Goal: Task Accomplishment & Management: Complete application form

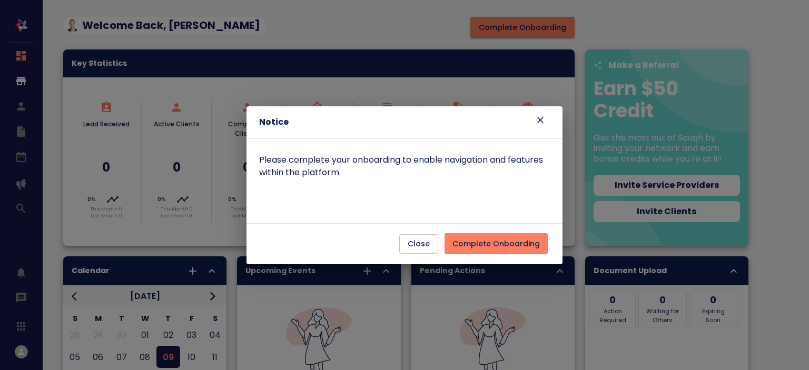
drag, startPoint x: 0, startPoint y: 0, endPoint x: 483, endPoint y: 243, distance: 541.2
click at [483, 243] on span "Complete Onboarding" at bounding box center [495, 243] width 87 height 13
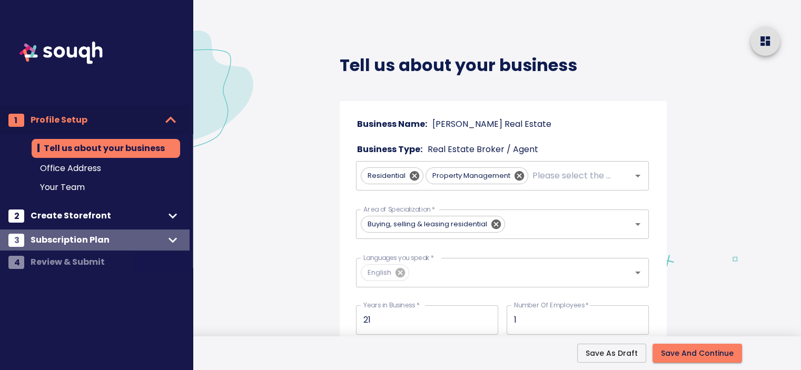
click at [114, 239] on span "Subscription Plan" at bounding box center [98, 240] width 134 height 15
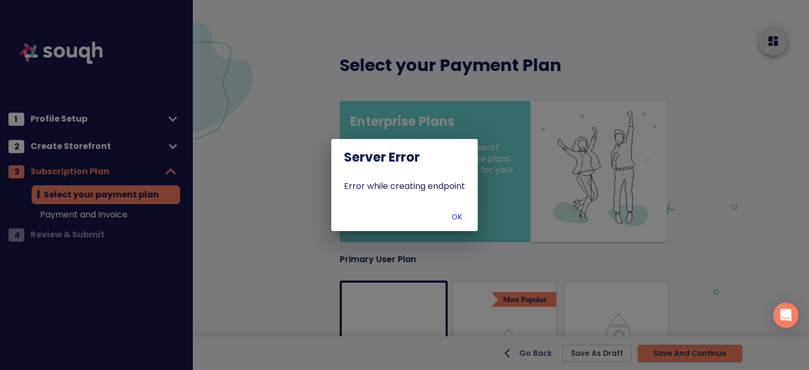
click at [450, 221] on span "OK" at bounding box center [456, 217] width 25 height 13
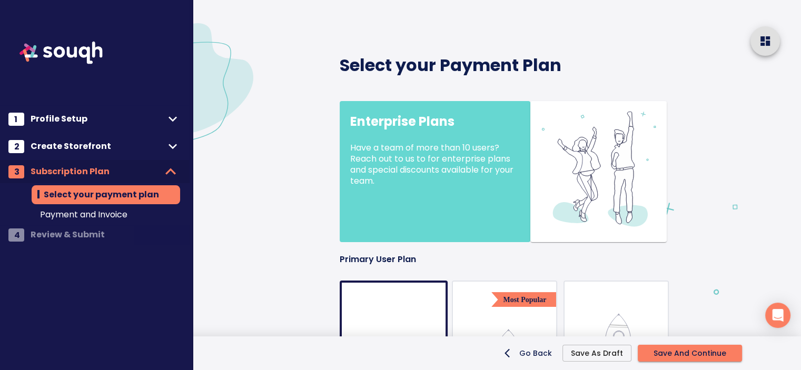
click at [135, 216] on span "Payment and Invoice" at bounding box center [106, 215] width 132 height 13
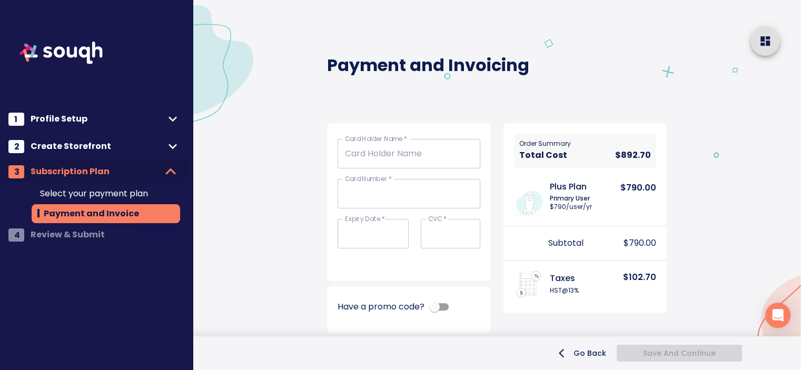
scroll to position [11, 0]
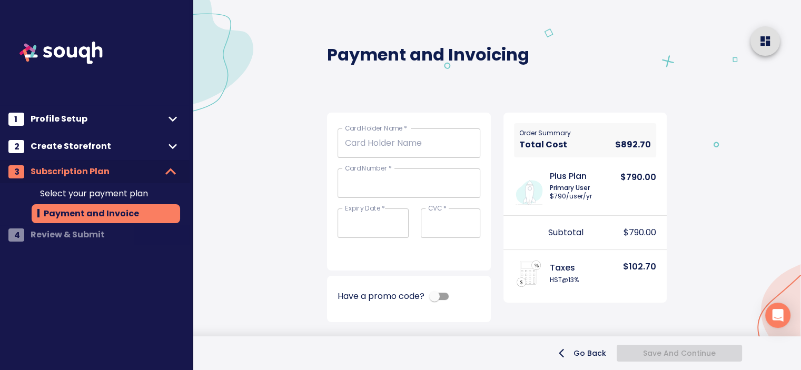
click at [76, 195] on span "Select your payment plan" at bounding box center [106, 193] width 132 height 13
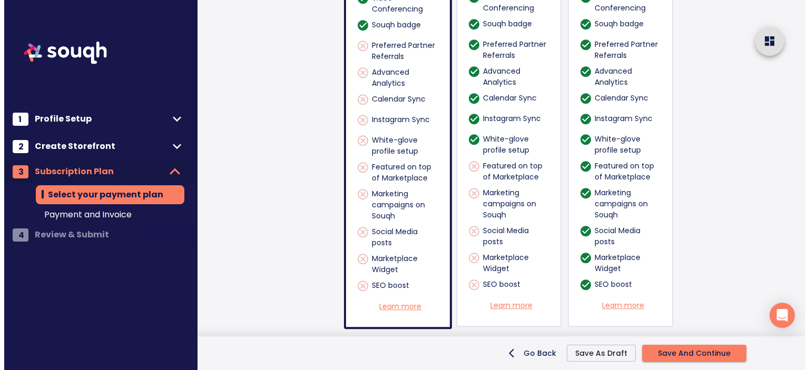
scroll to position [908, 0]
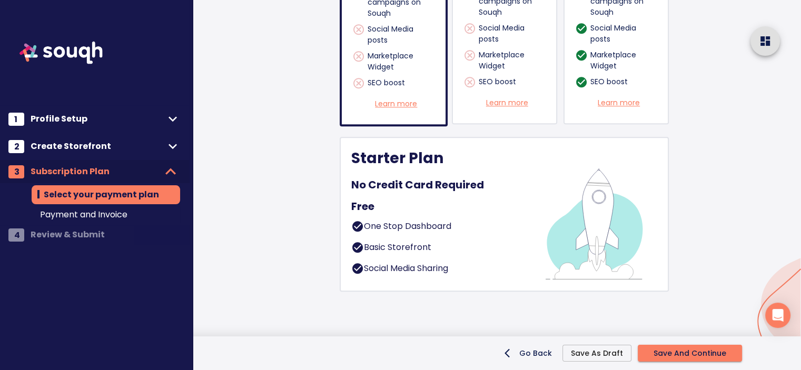
click at [443, 220] on p "One Stop Dashboard" at bounding box center [407, 229] width 87 height 18
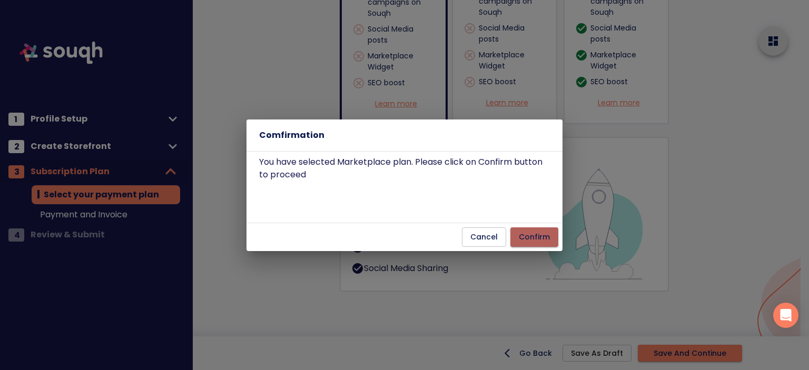
click at [546, 237] on span "Confirm" at bounding box center [534, 237] width 31 height 13
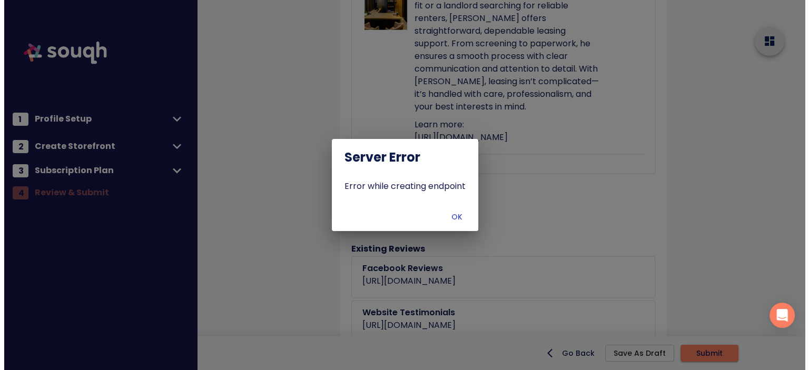
scroll to position [3058, 0]
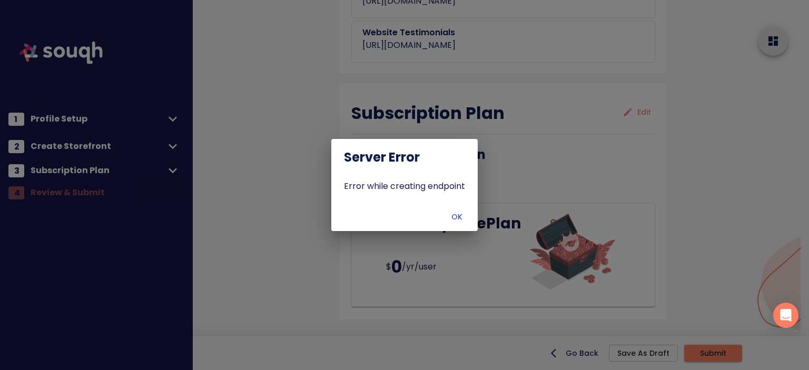
click at [461, 220] on span "OK" at bounding box center [456, 217] width 25 height 13
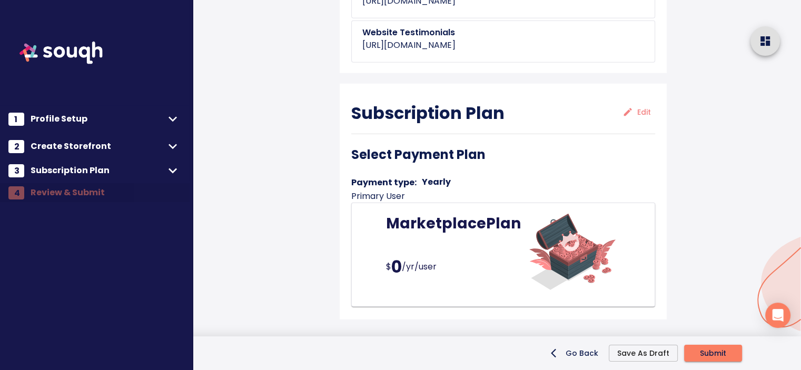
click at [716, 349] on span "Submit" at bounding box center [713, 353] width 26 height 13
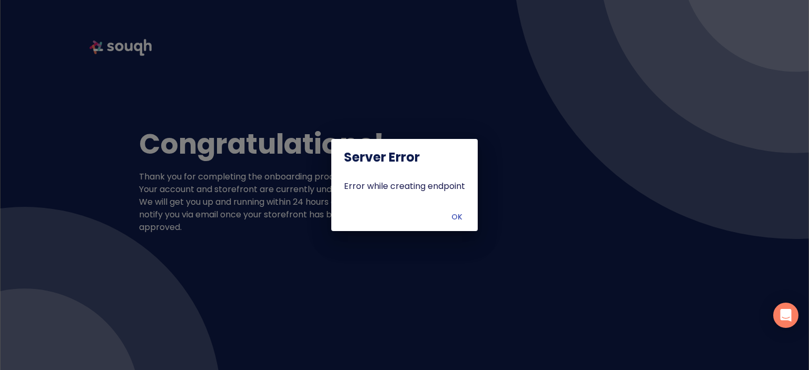
click at [461, 220] on span "OK" at bounding box center [456, 217] width 25 height 13
